Goal: Information Seeking & Learning: Learn about a topic

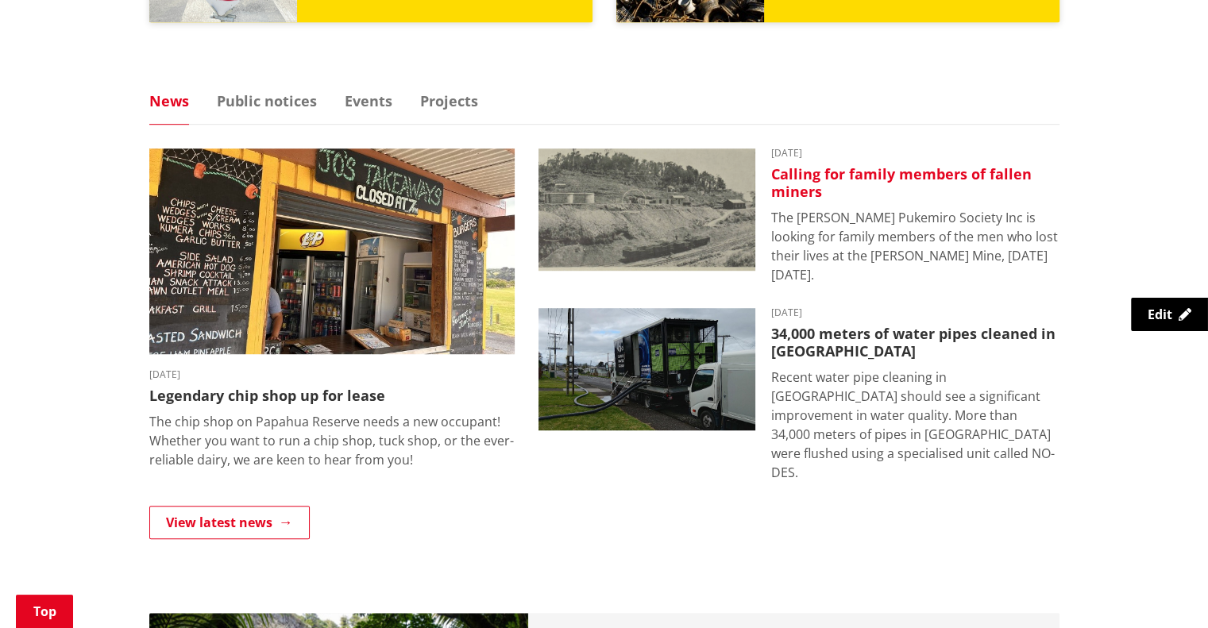
scroll to position [642, 0]
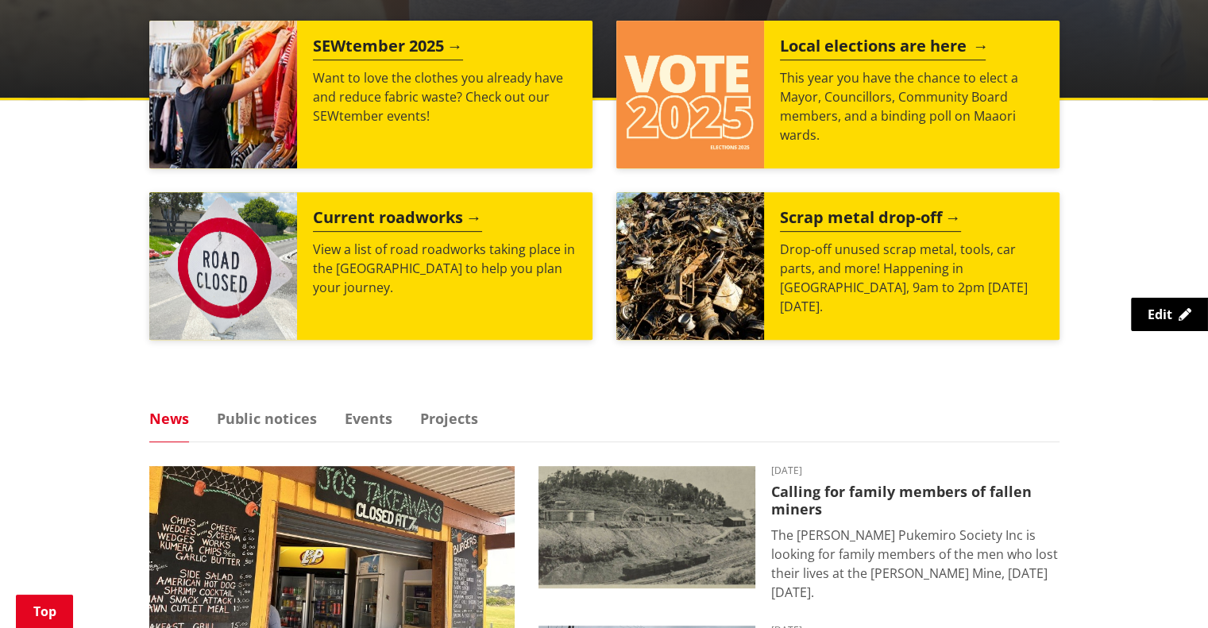
drag, startPoint x: 754, startPoint y: 98, endPoint x: 736, endPoint y: 120, distance: 28.8
click at [754, 98] on img at bounding box center [690, 95] width 148 height 148
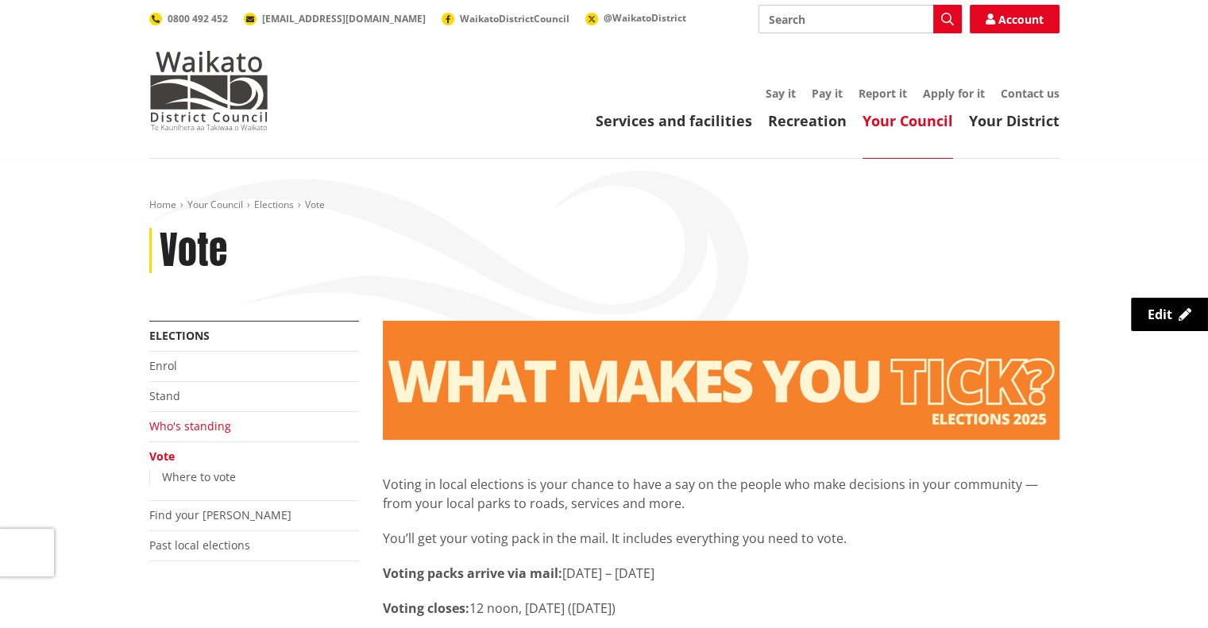
click at [196, 424] on link "Who's standing" at bounding box center [190, 425] width 82 height 15
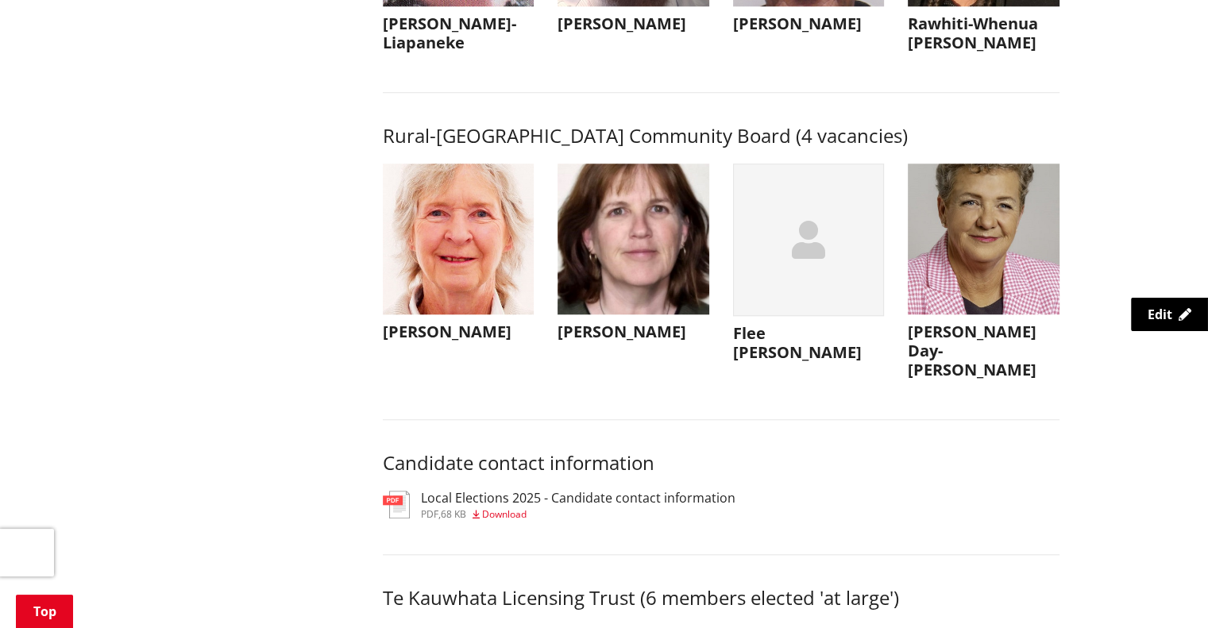
scroll to position [7355, 0]
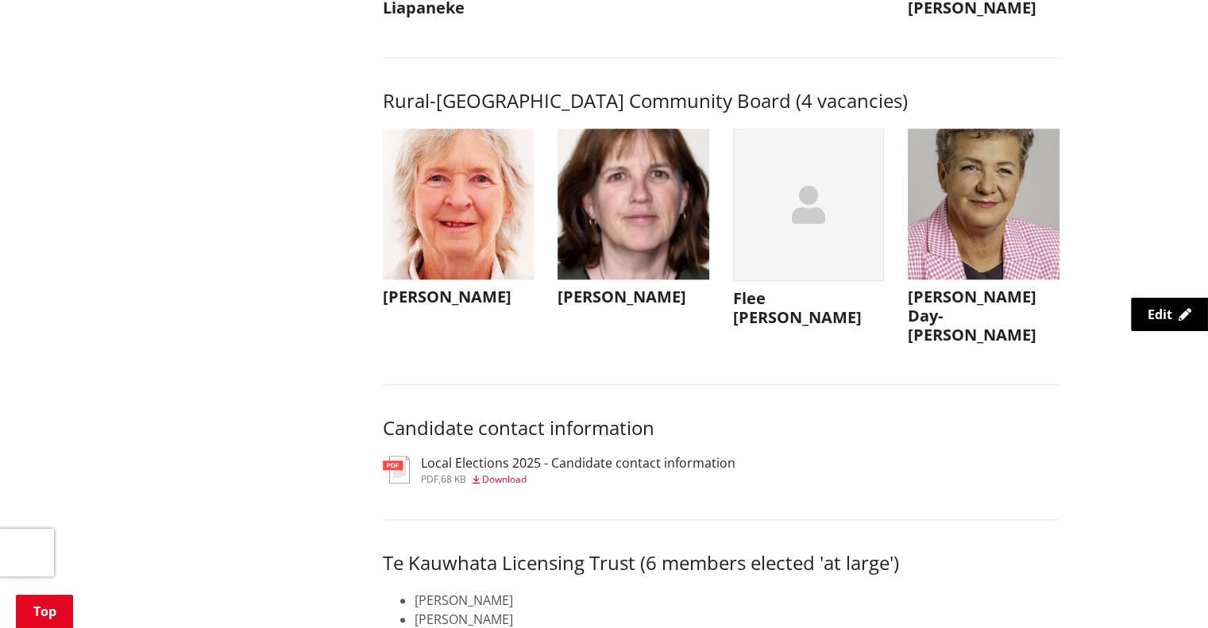
click at [437, 471] on h3 "Local Elections 2025 - Candidate contact information" at bounding box center [578, 463] width 314 height 15
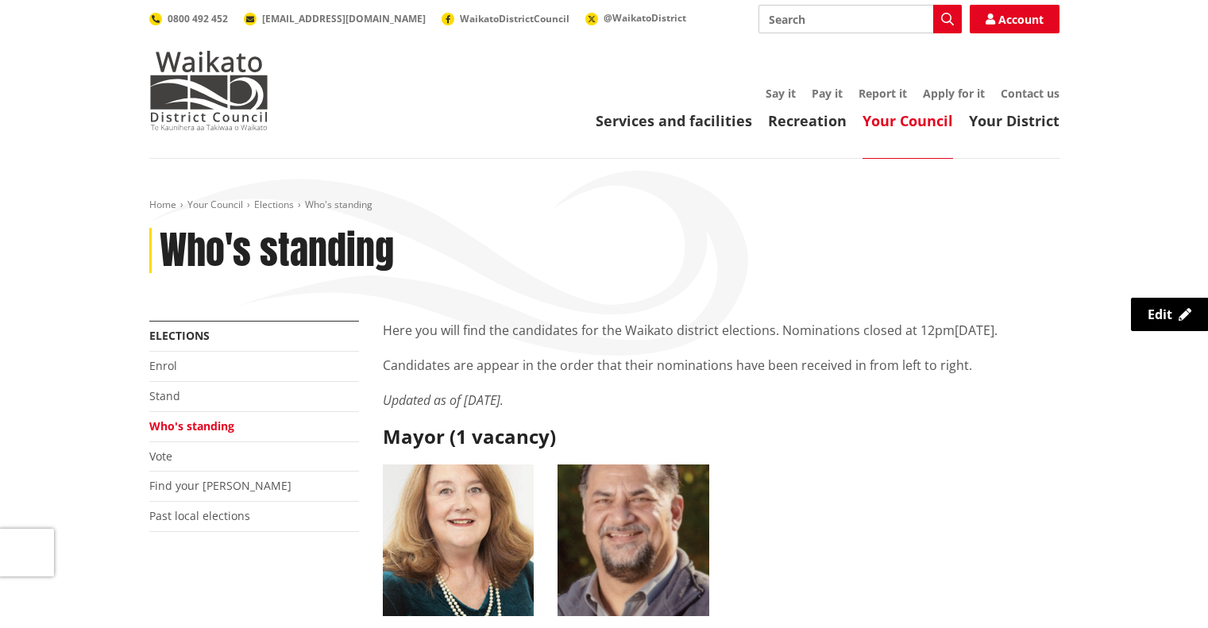
scroll to position [7435, 0]
